Goal: Browse casually

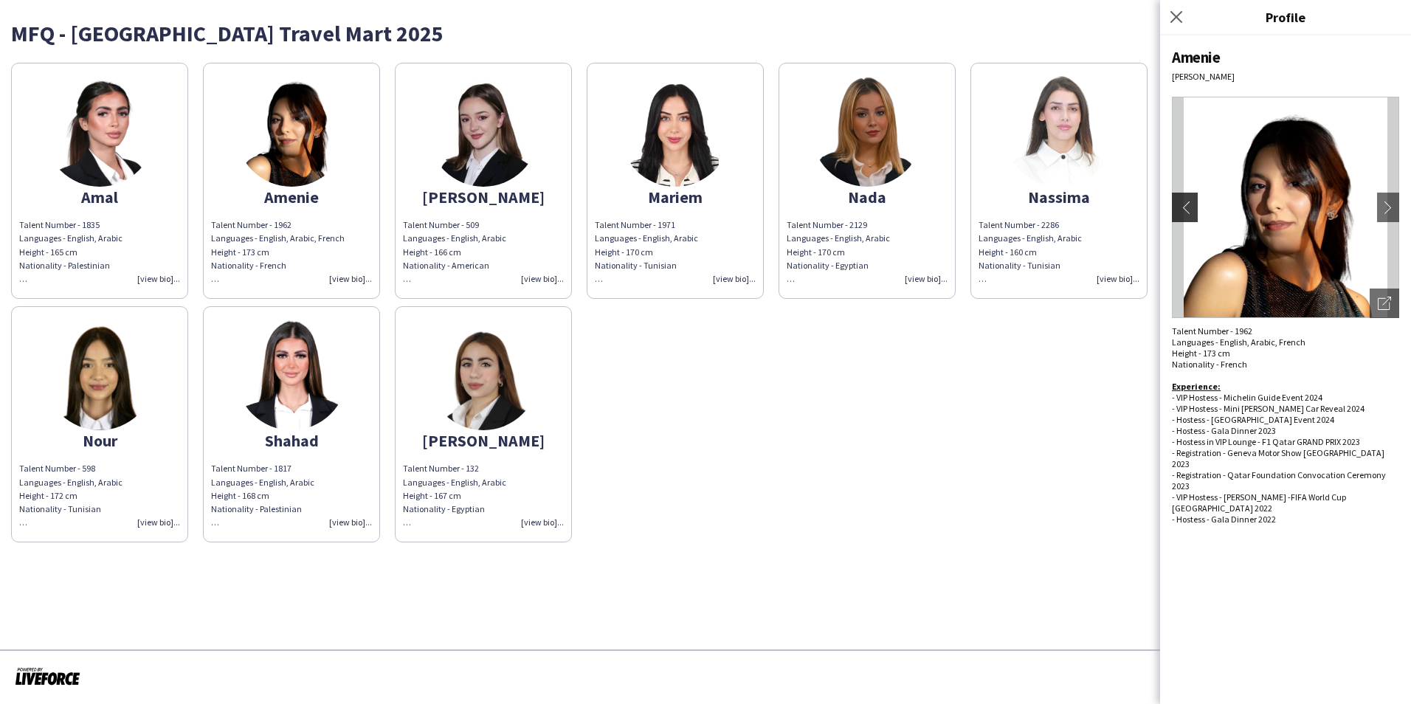
click at [1183, 207] on app-icon "chevron-left" at bounding box center [1182, 207] width 21 height 13
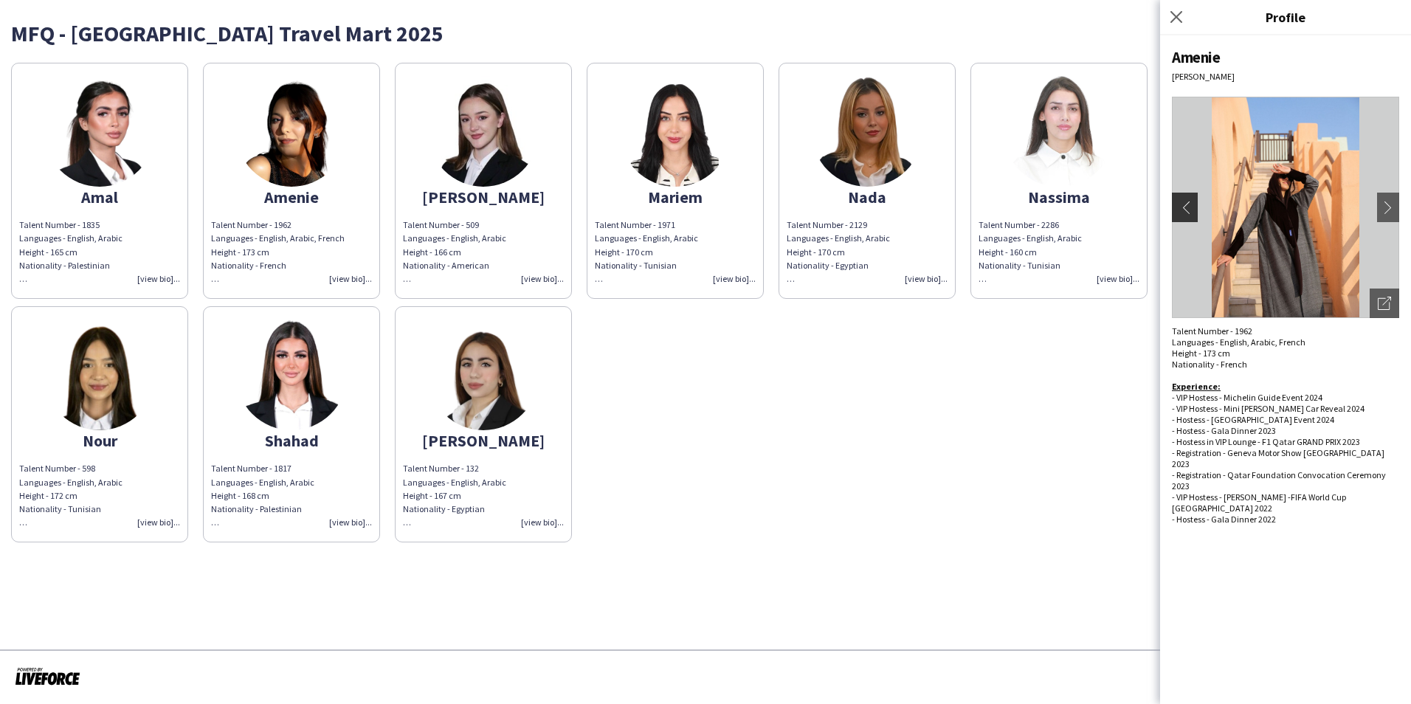
click at [1183, 207] on app-icon "chevron-left" at bounding box center [1182, 207] width 21 height 13
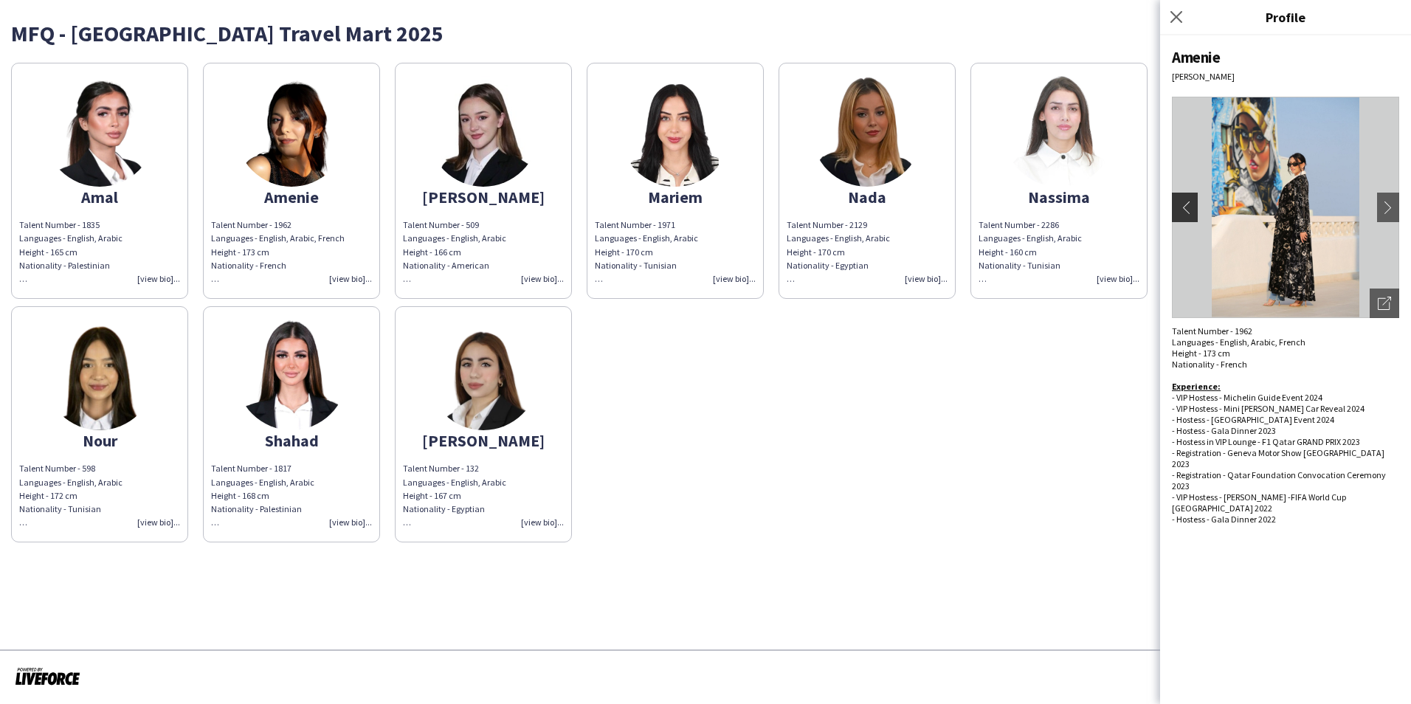
click at [1183, 207] on app-icon "chevron-left" at bounding box center [1182, 207] width 21 height 13
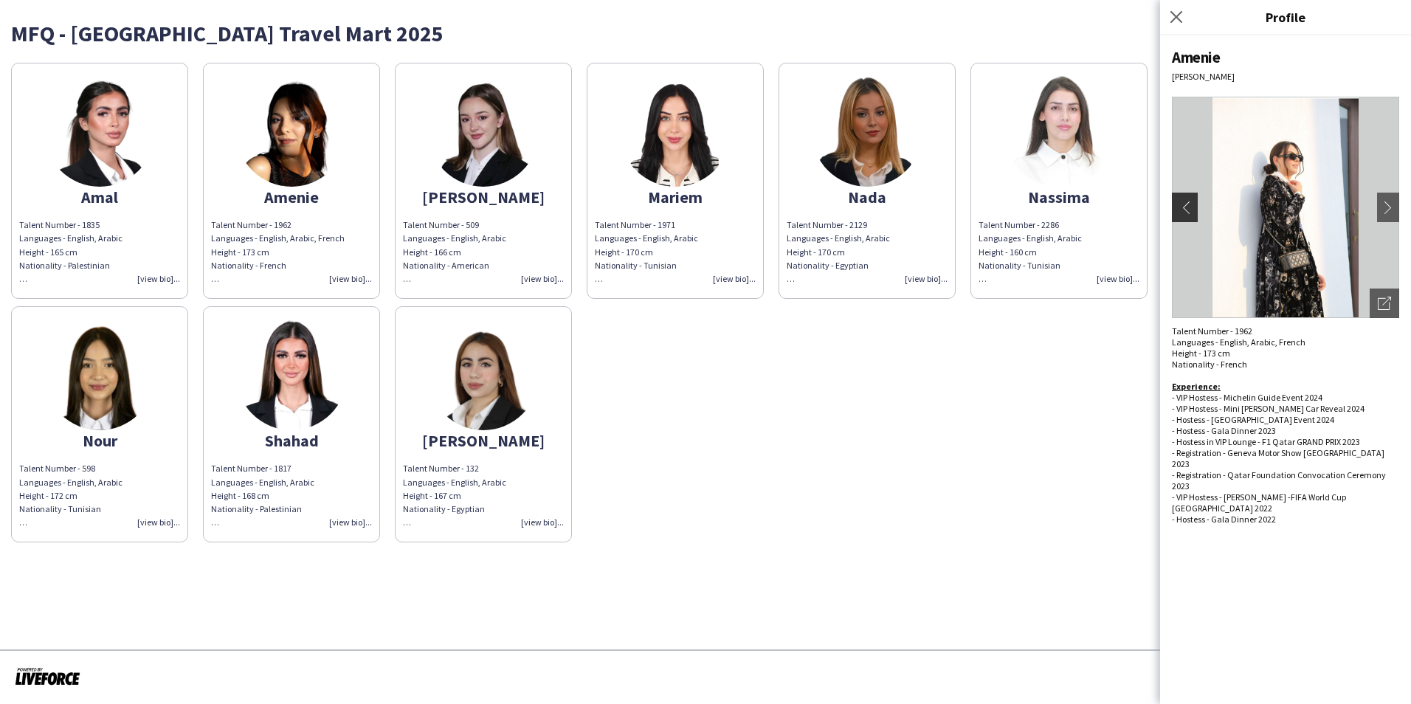
click at [1183, 207] on app-icon "chevron-left" at bounding box center [1182, 207] width 21 height 13
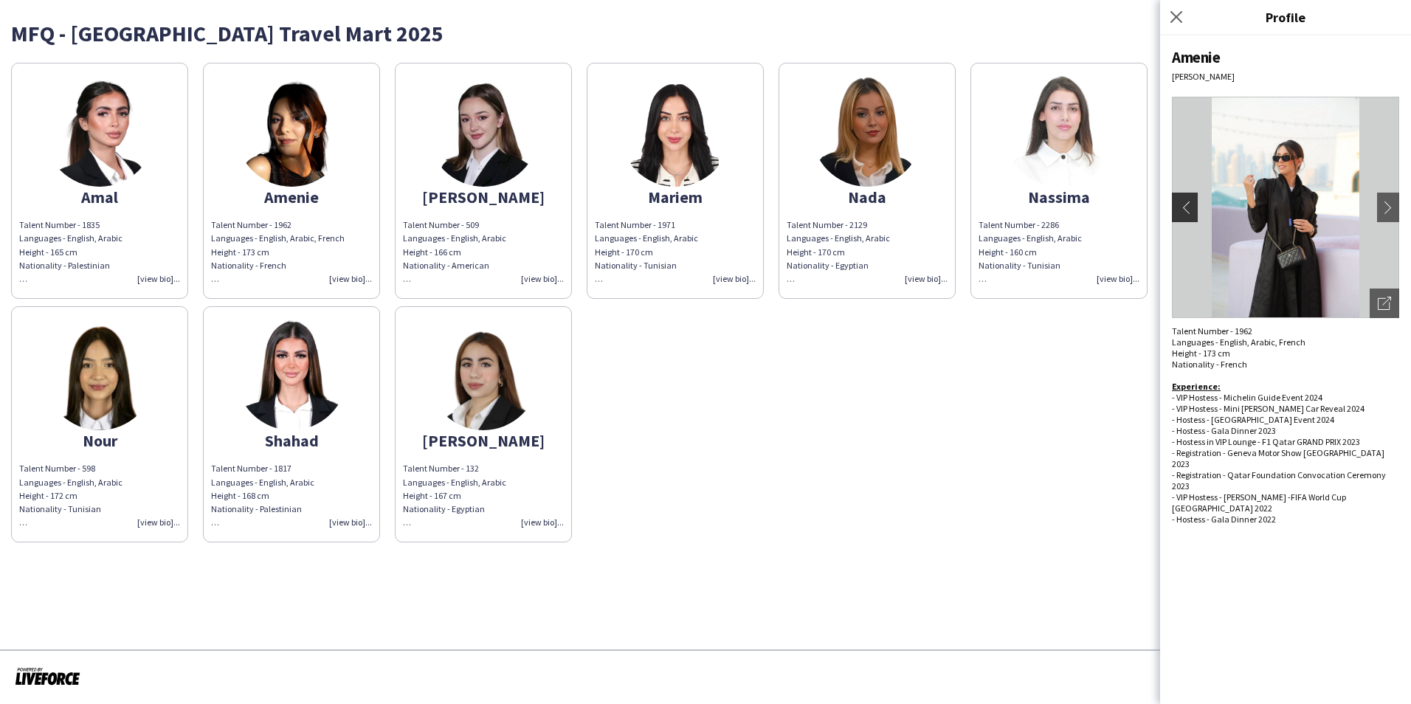
click at [1183, 207] on app-icon "chevron-left" at bounding box center [1182, 207] width 21 height 13
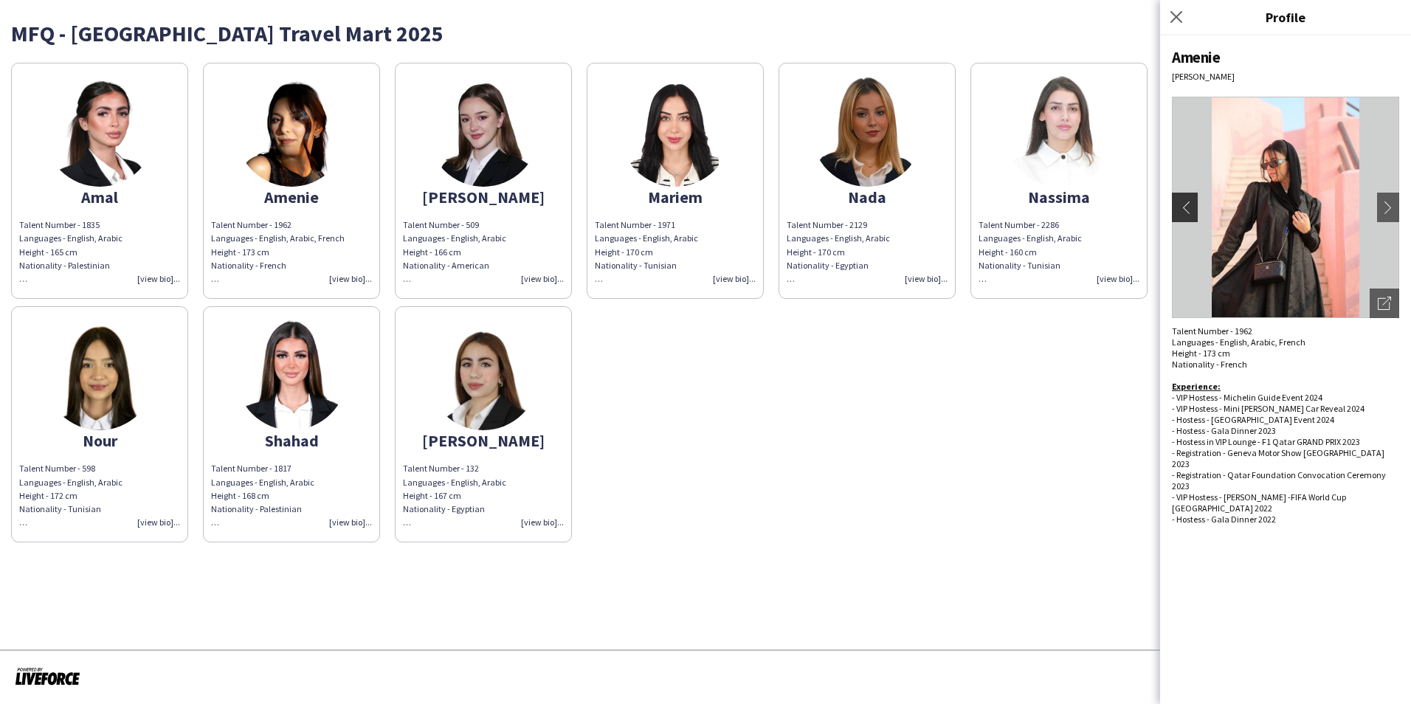
click at [1183, 207] on app-icon "chevron-left" at bounding box center [1182, 207] width 21 height 13
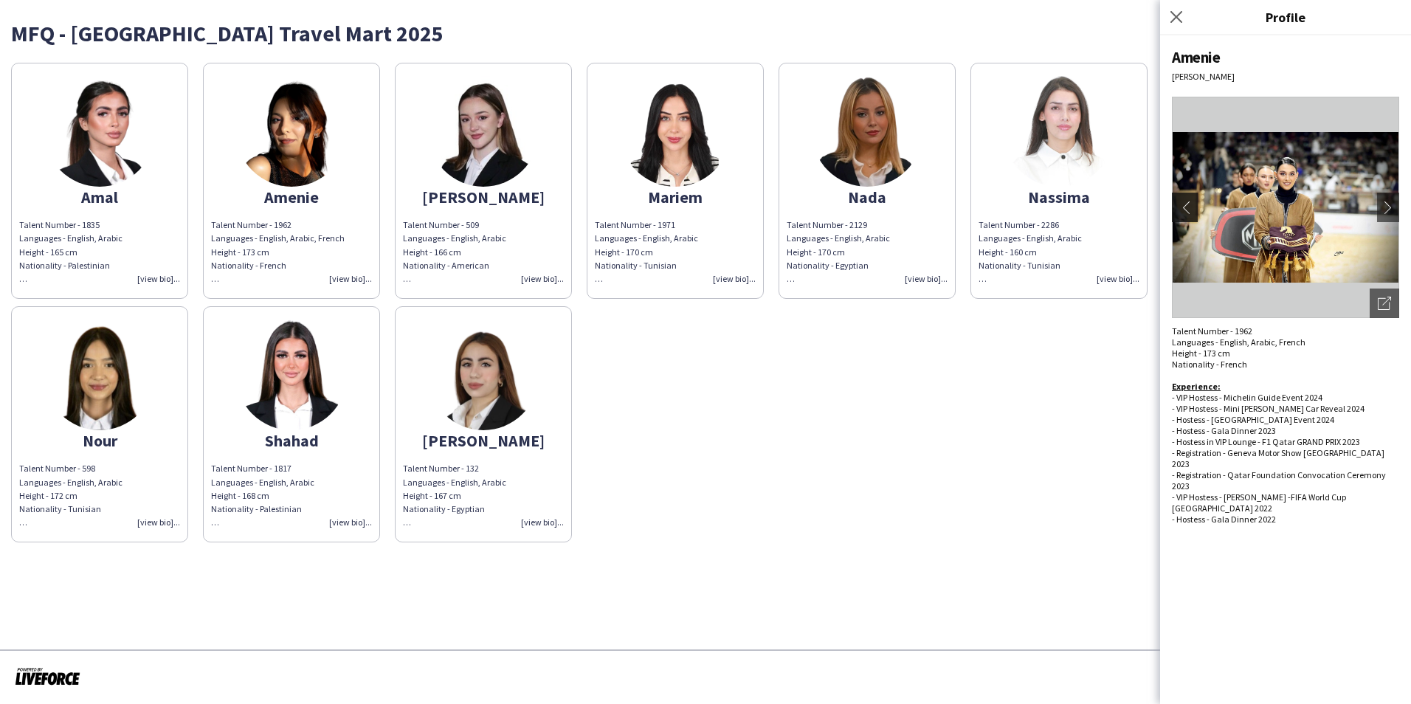
click at [1183, 207] on app-icon "chevron-left" at bounding box center [1182, 207] width 21 height 13
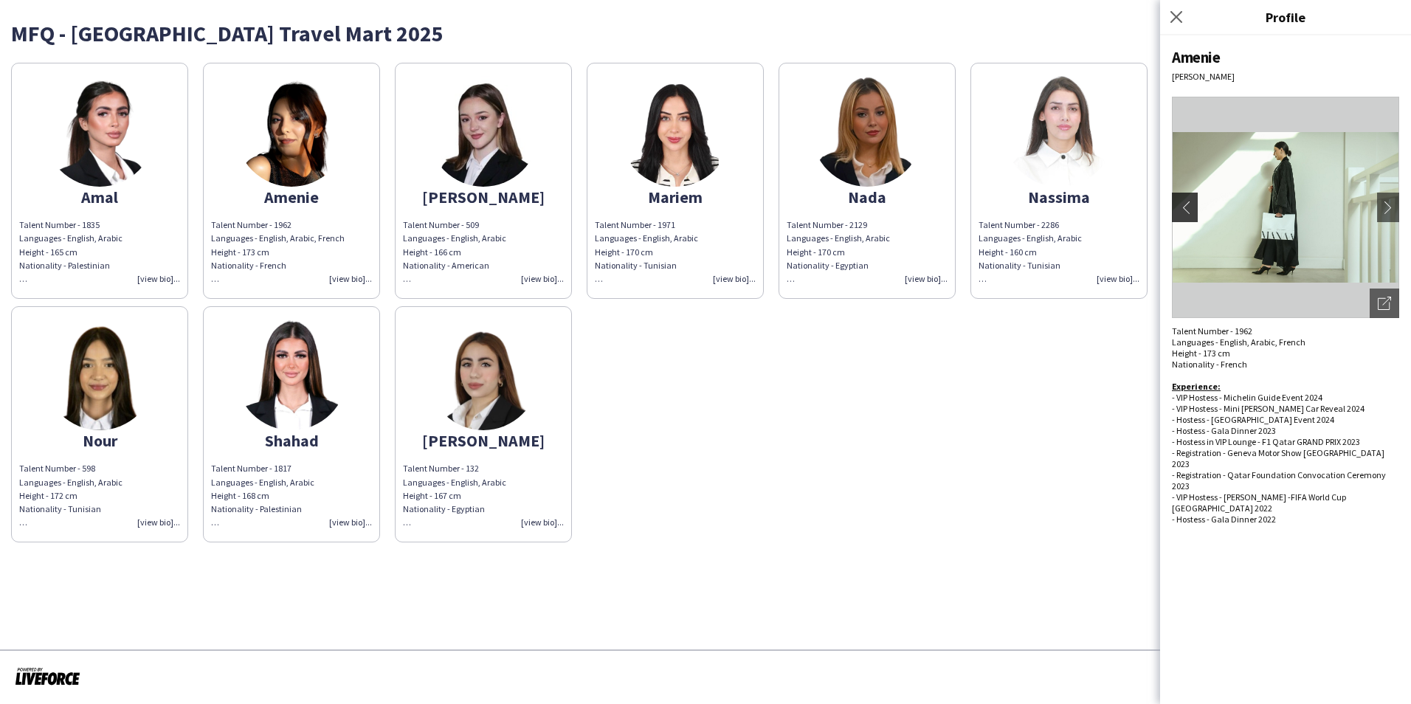
click at [1183, 207] on app-icon "chevron-left" at bounding box center [1182, 207] width 21 height 13
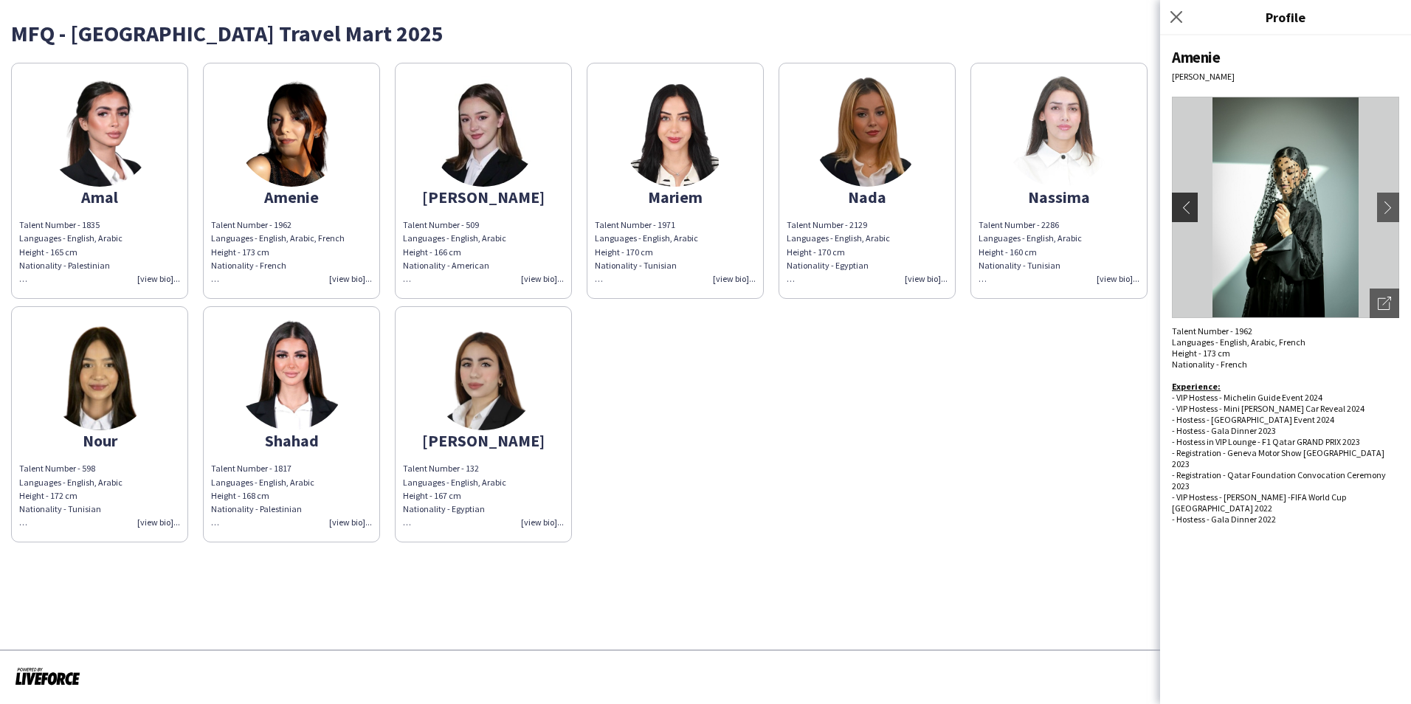
click at [1183, 207] on app-icon "chevron-left" at bounding box center [1182, 207] width 21 height 13
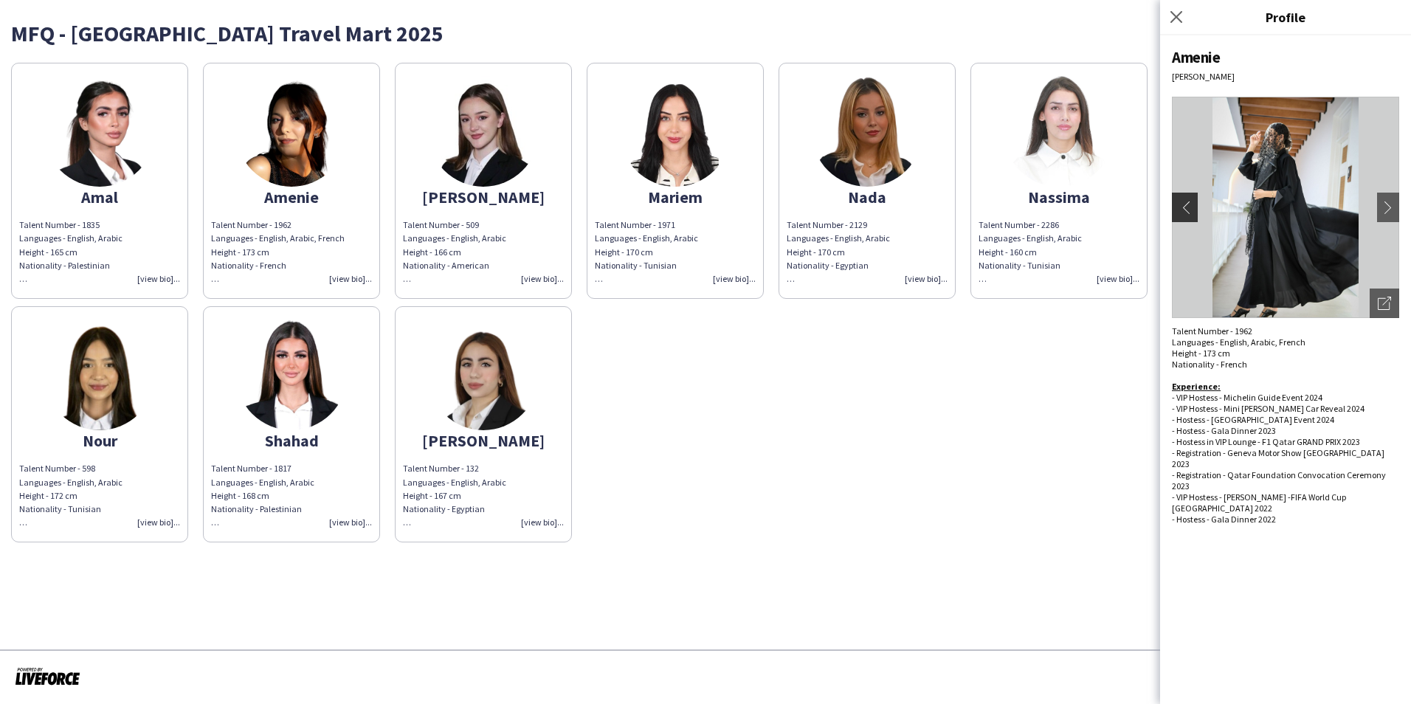
click at [1183, 207] on app-icon "chevron-left" at bounding box center [1182, 207] width 21 height 13
